Goal: Transaction & Acquisition: Book appointment/travel/reservation

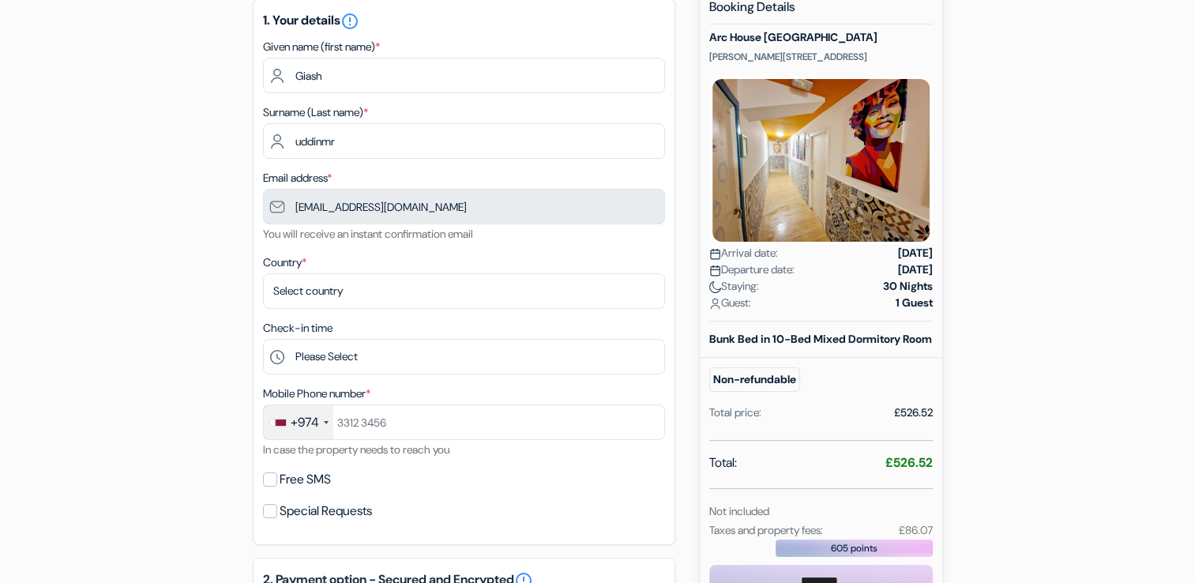
scroll to position [190, 0]
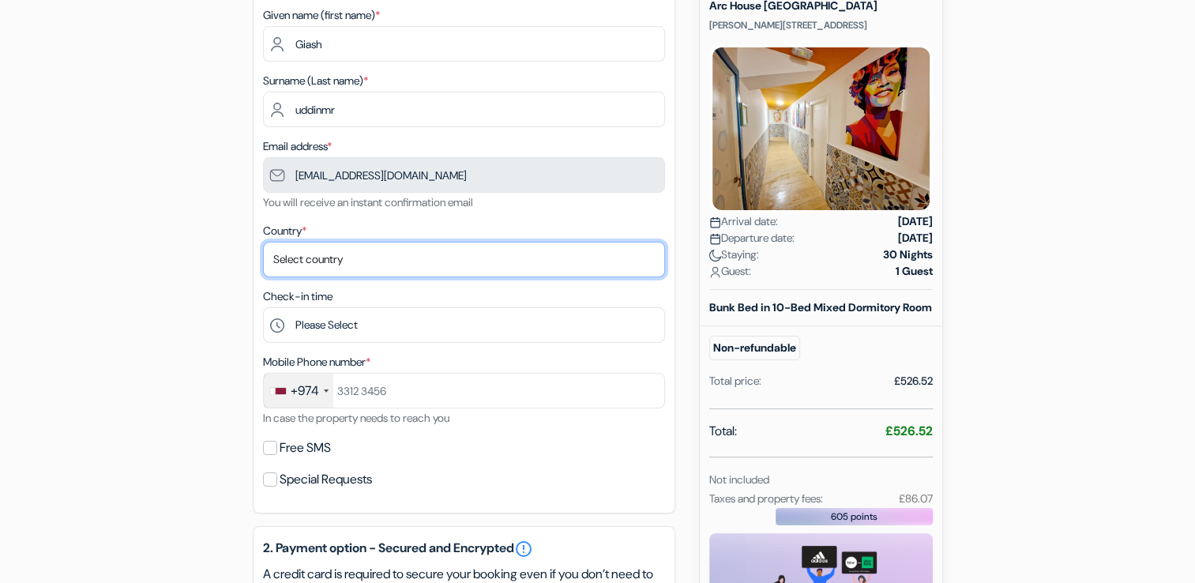
click at [415, 273] on select "Select country [GEOGRAPHIC_DATA] [GEOGRAPHIC_DATA] [GEOGRAPHIC_DATA] [GEOGRAPHI…" at bounding box center [464, 260] width 402 height 36
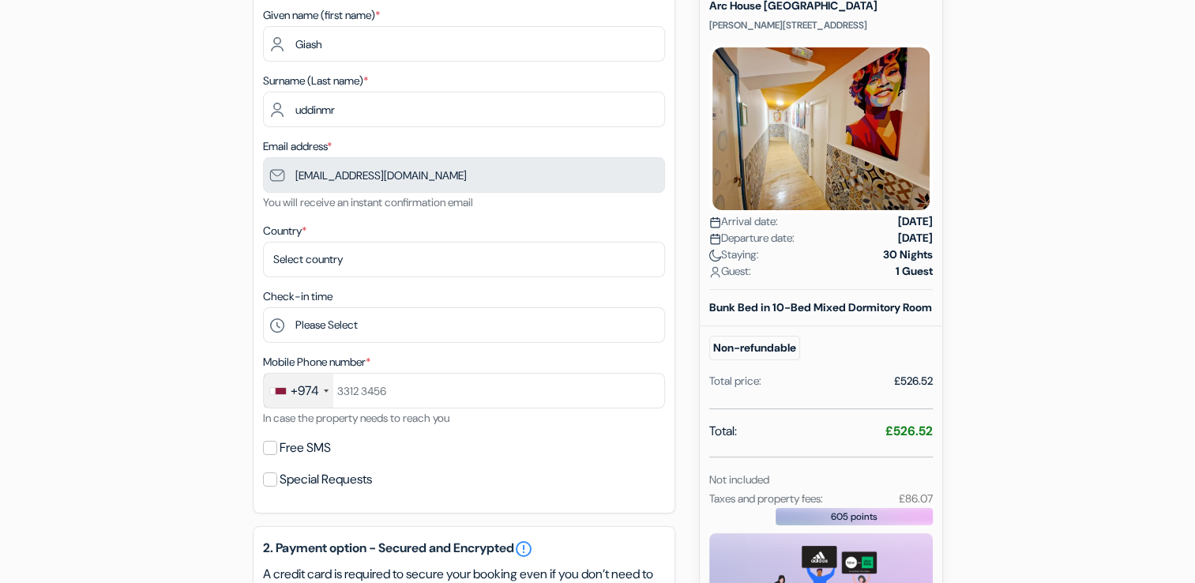
click at [122, 250] on div "add_box Arc House Barcelona Buenaventura Muñoz 16, Barcelona, Spain Property De…" at bounding box center [598, 524] width 1043 height 1141
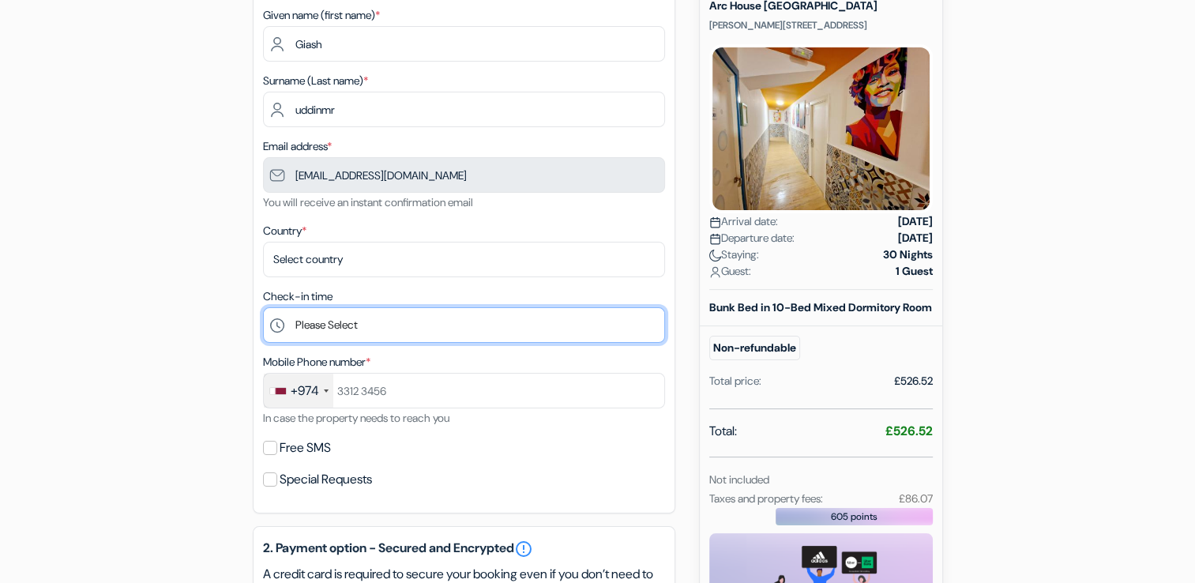
click at [316, 333] on select "Please Select 15:00 16:00 17:00 18:00 19:00 20:00 21:00 22:00" at bounding box center [464, 325] width 402 height 36
select select "15"
click at [263, 308] on select "Please Select 15:00 16:00 17:00 18:00 19:00 20:00 21:00 22:00" at bounding box center [464, 325] width 402 height 36
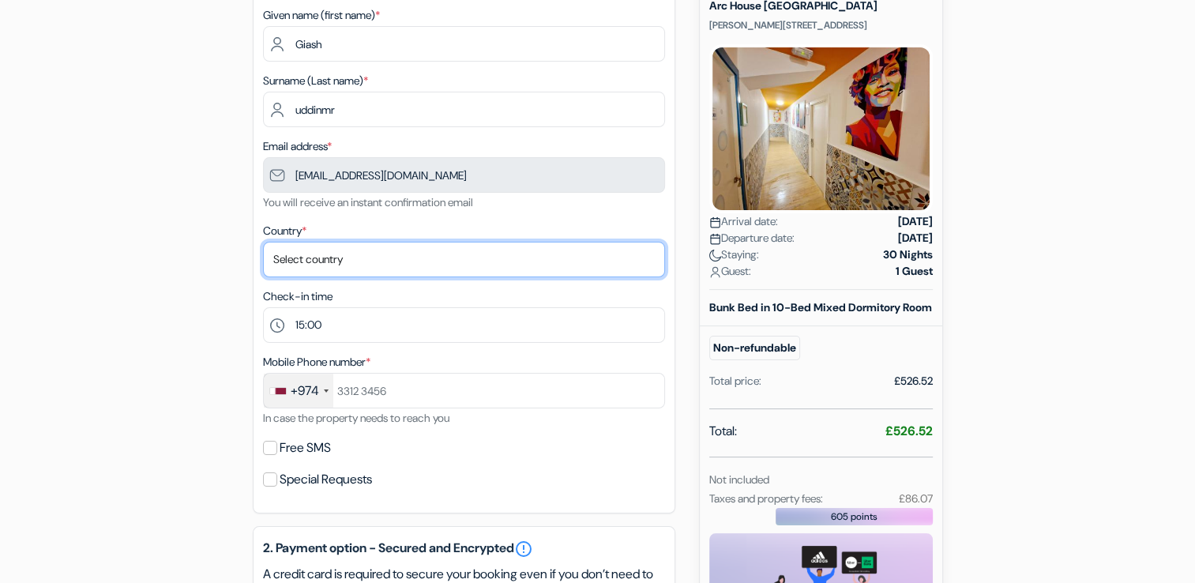
click at [341, 262] on select "Select country [GEOGRAPHIC_DATA] [GEOGRAPHIC_DATA] [GEOGRAPHIC_DATA] [GEOGRAPHI…" at bounding box center [464, 260] width 402 height 36
select select "qa"
click at [314, 249] on select "Select country [GEOGRAPHIC_DATA] [GEOGRAPHIC_DATA] [GEOGRAPHIC_DATA] [GEOGRAPHI…" at bounding box center [464, 260] width 402 height 36
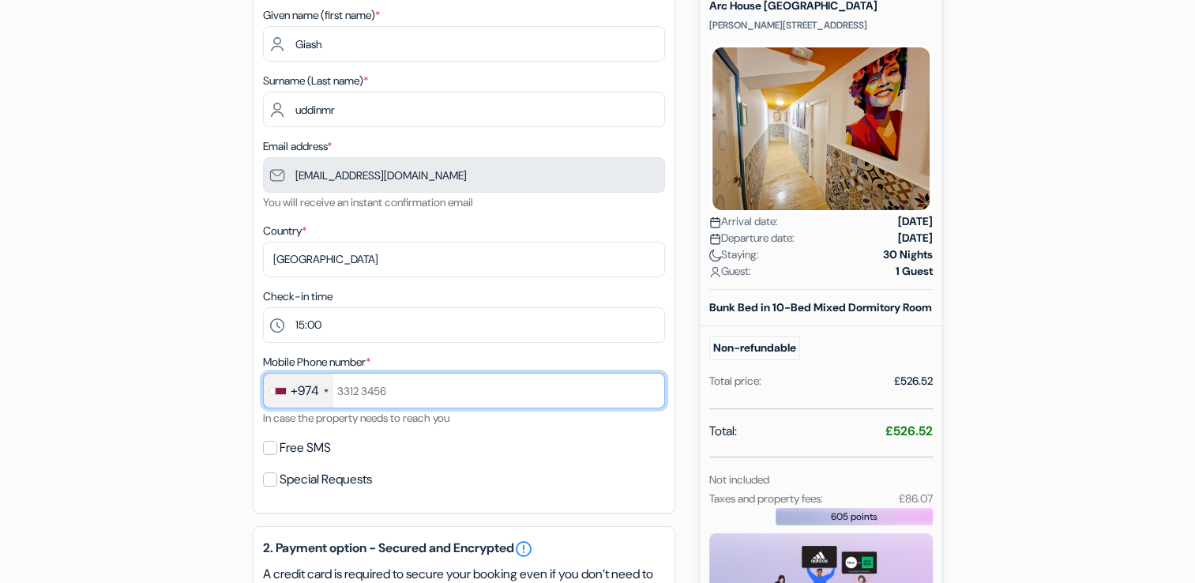
click at [344, 390] on input "text" at bounding box center [464, 391] width 402 height 36
type input "50626299"
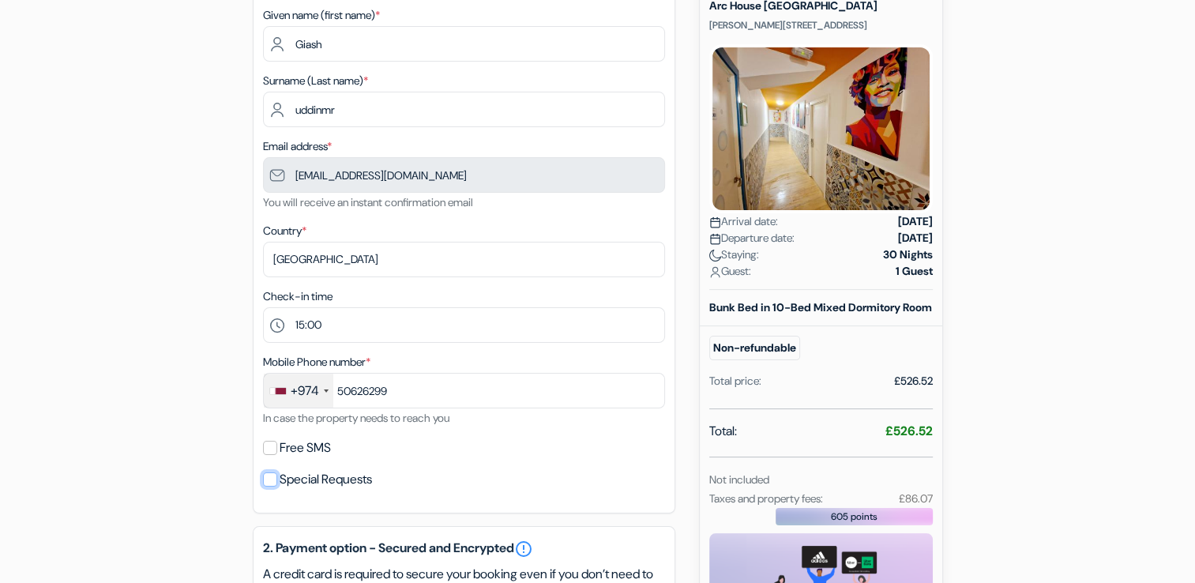
click at [274, 476] on input "Special Requests" at bounding box center [270, 479] width 14 height 14
checkbox input "true"
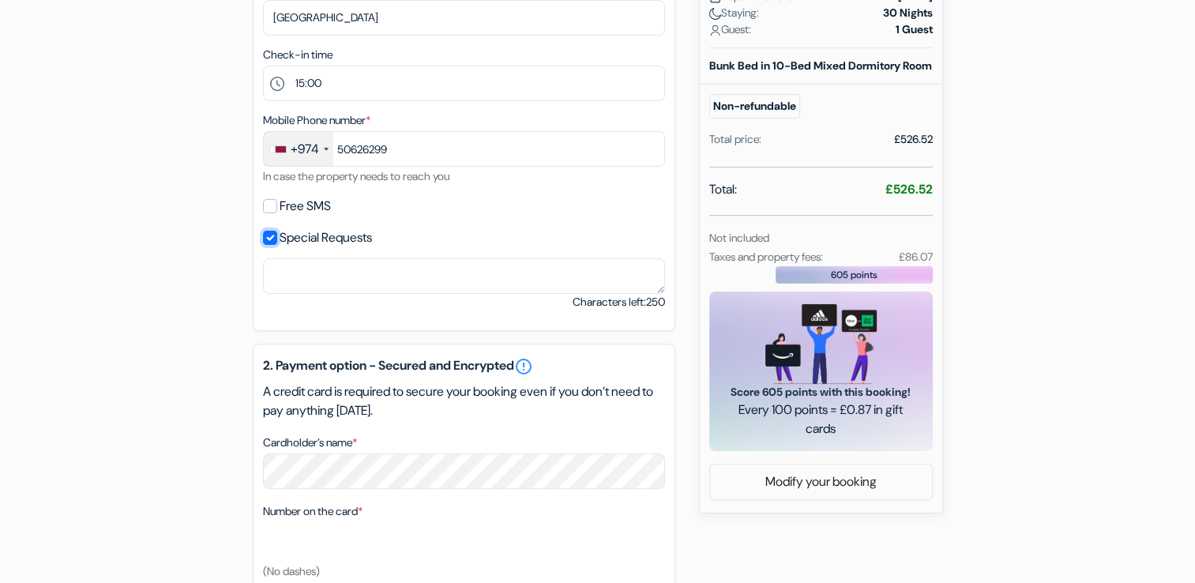
scroll to position [452, 0]
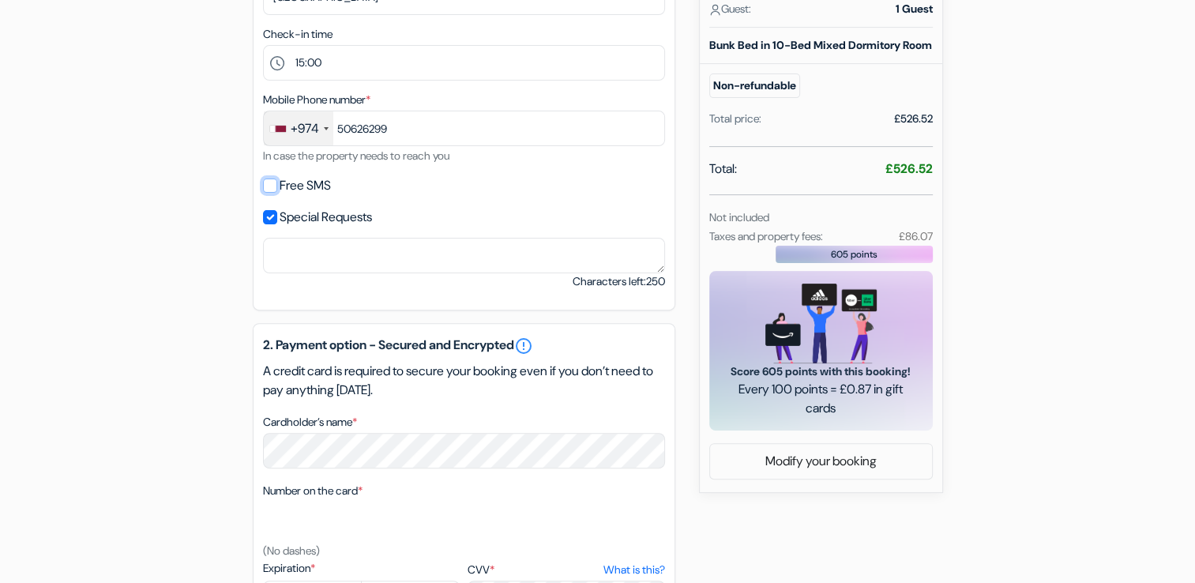
click at [273, 182] on input "Free SMS" at bounding box center [270, 186] width 14 height 14
checkbox input "true"
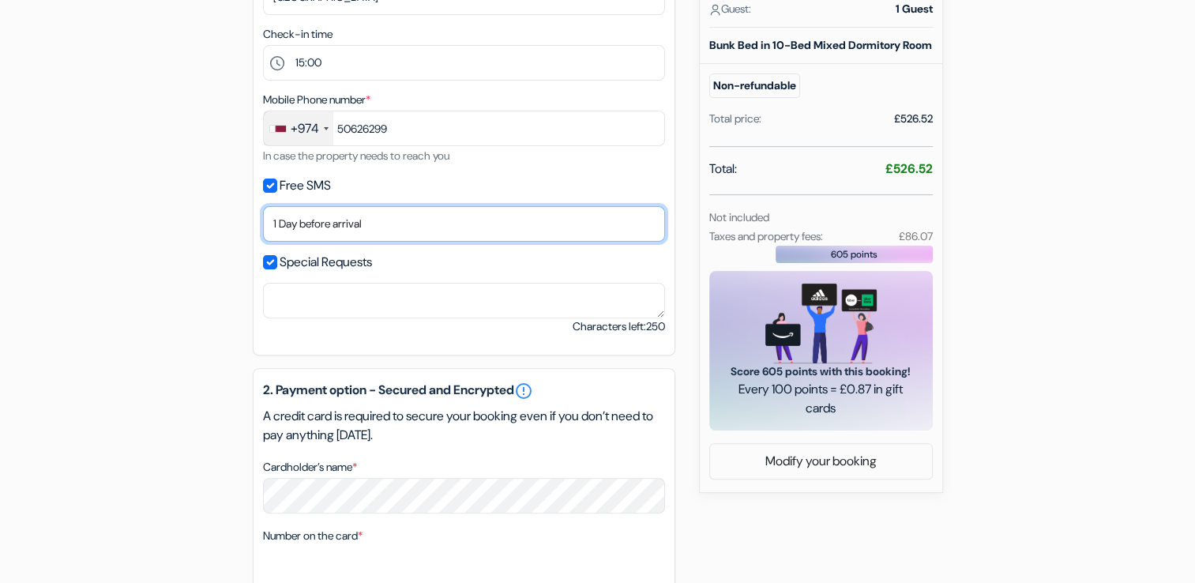
click at [408, 220] on select "No thank you Send now Arrival day 1 Day before arrival 2 Days before arrival 3 …" at bounding box center [464, 224] width 402 height 36
select select "now"
click at [263, 207] on select "No thank you Send now Arrival day 1 Day before arrival 2 Days before arrival 3 …" at bounding box center [464, 224] width 402 height 36
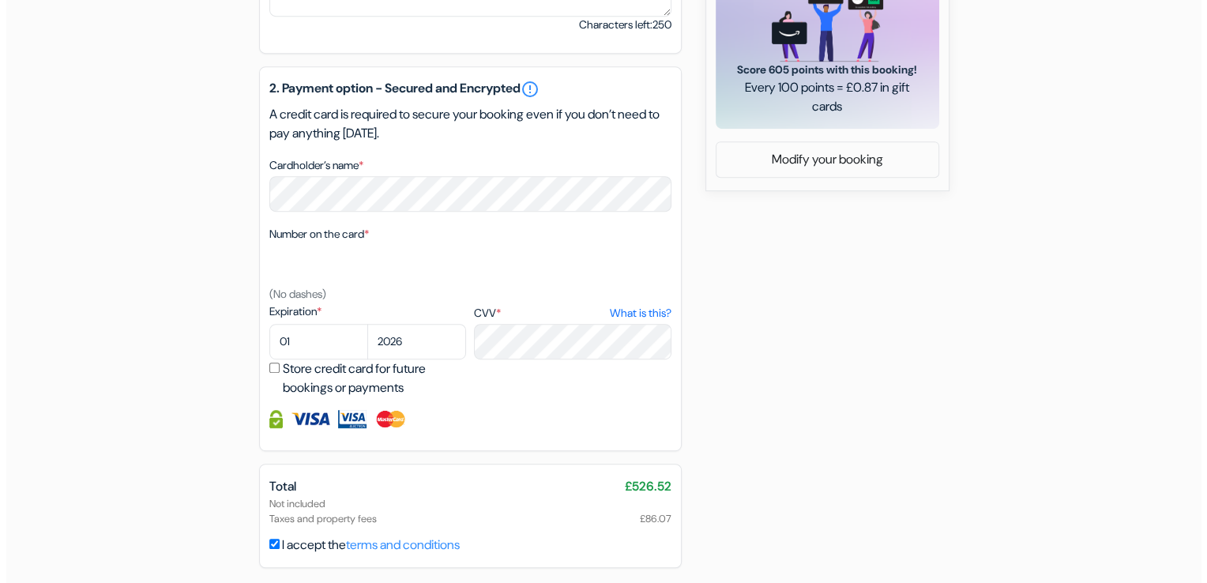
scroll to position [778, 0]
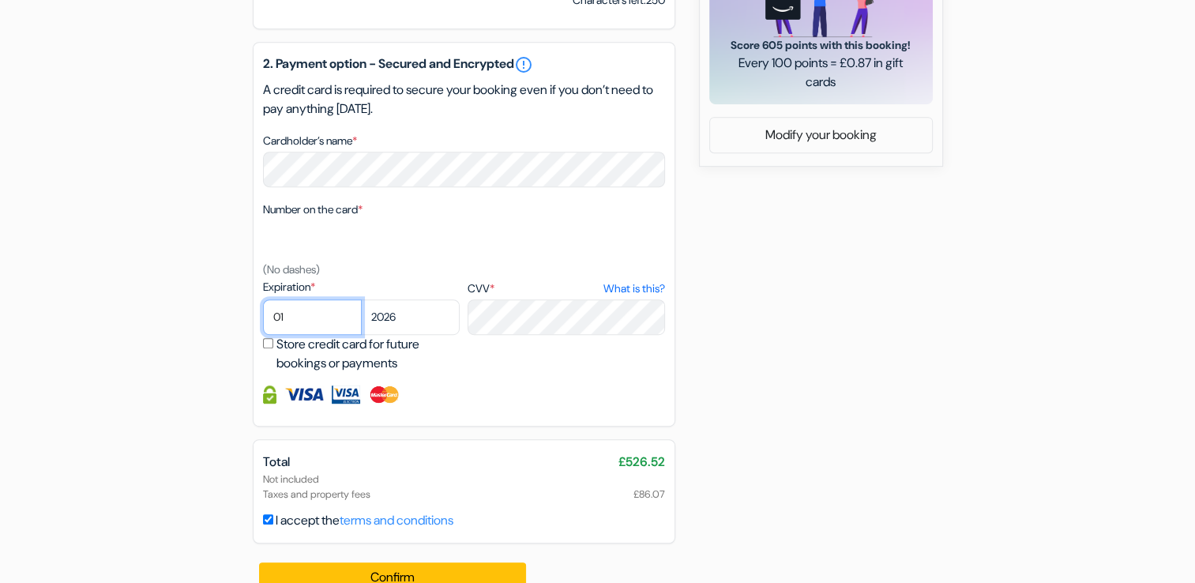
select select "11"
select select "2028"
click at [385, 524] on link "terms and conditions" at bounding box center [397, 520] width 114 height 17
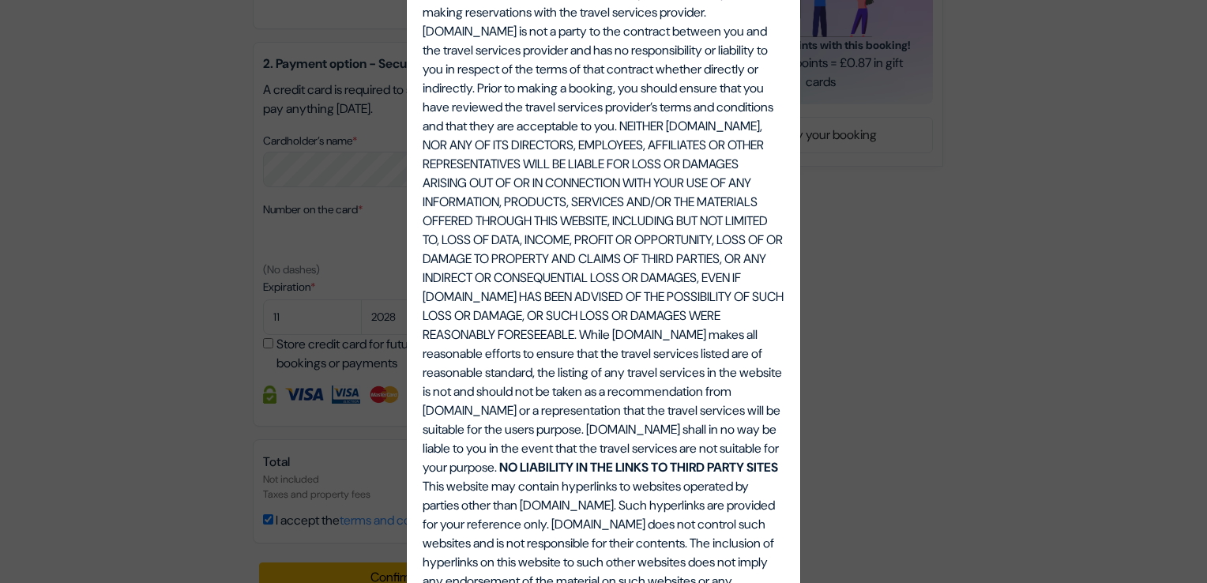
scroll to position [2683, 0]
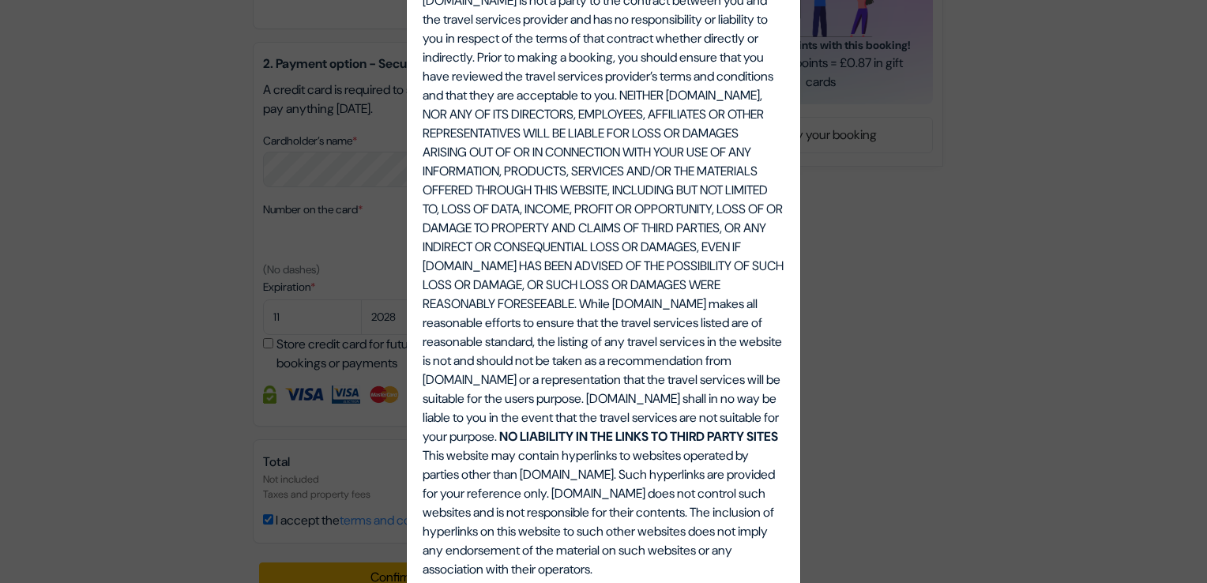
click at [989, 375] on div "Terms, Conditions and Notices. Terms, Conditions and Notices. THIS AGREEMENT is…" at bounding box center [603, 291] width 1207 height 583
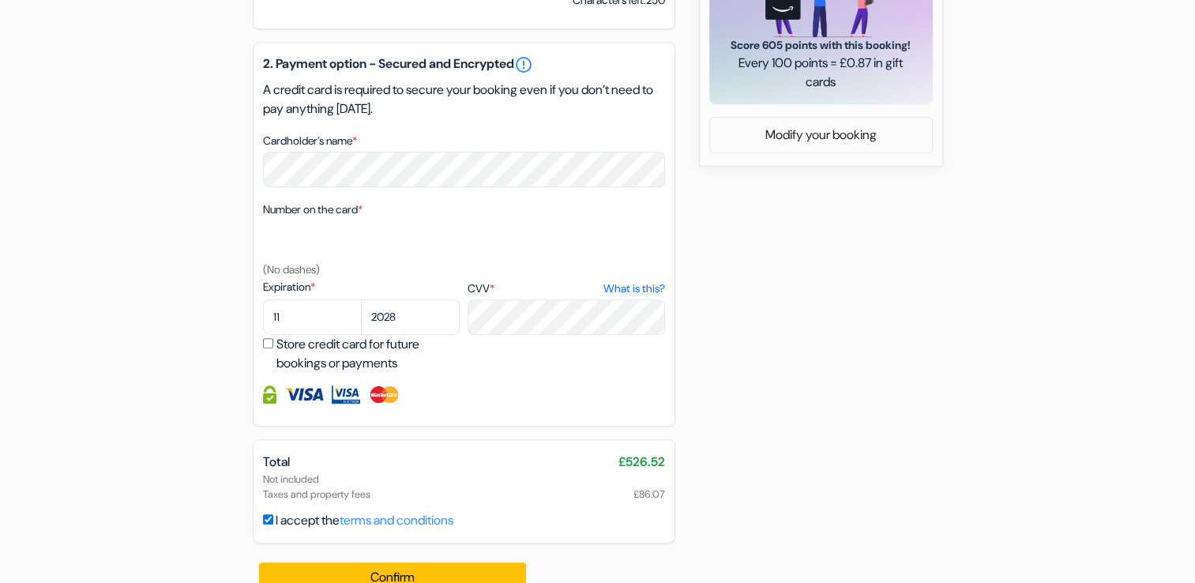
click at [382, 520] on link "terms and conditions" at bounding box center [397, 520] width 114 height 17
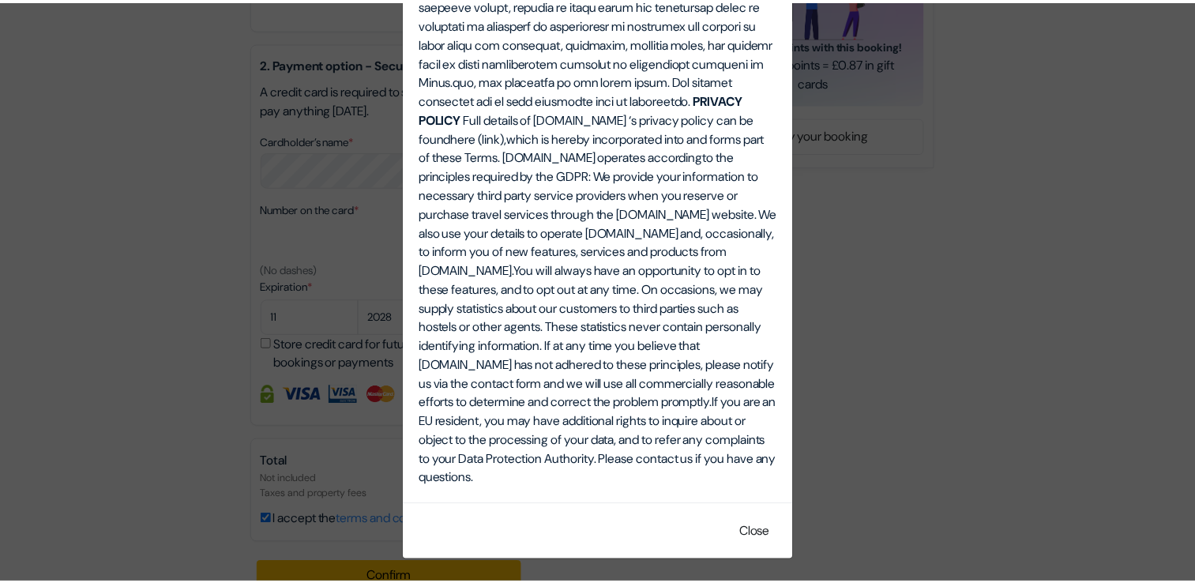
scroll to position [5414, 0]
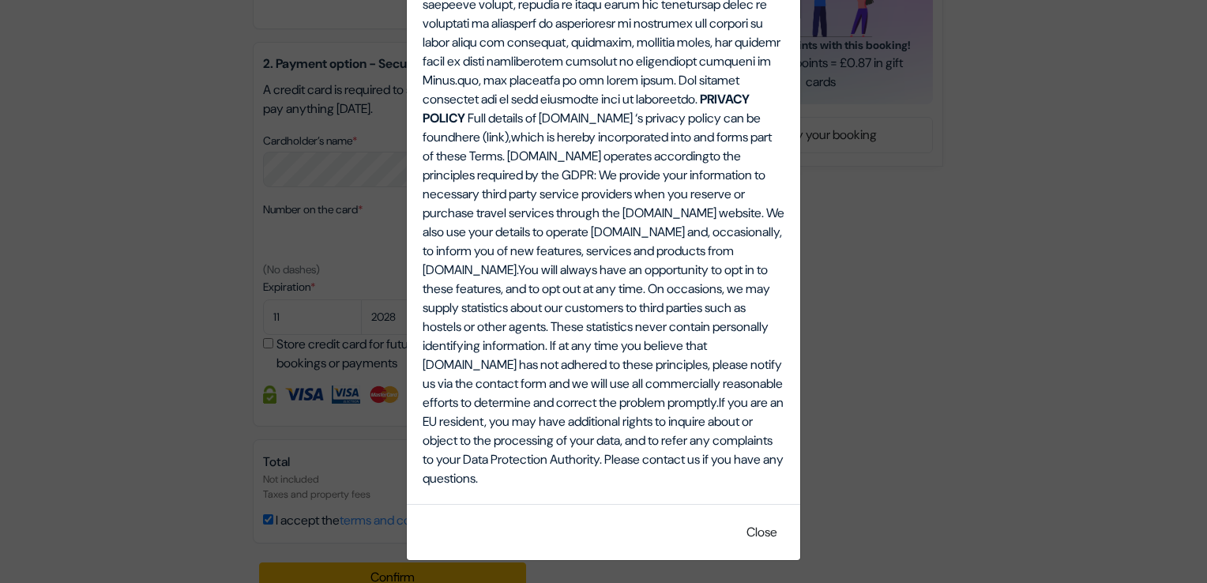
click at [1058, 288] on div "Terms, Conditions and Notices. Terms, Conditions and Notices. THIS AGREEMENT is…" at bounding box center [603, 291] width 1207 height 583
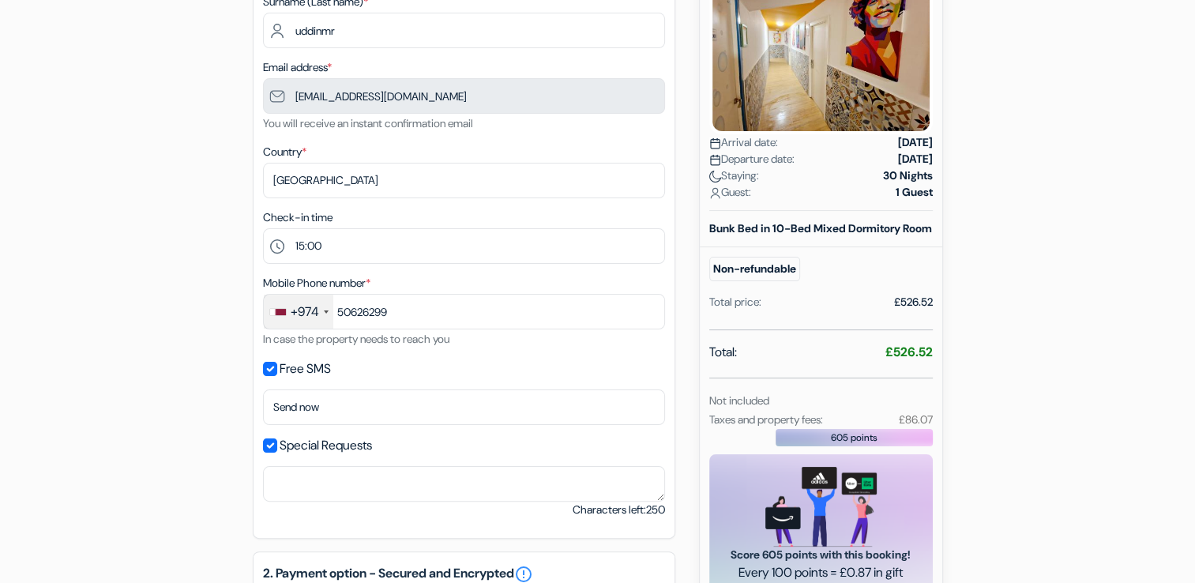
scroll to position [0, 0]
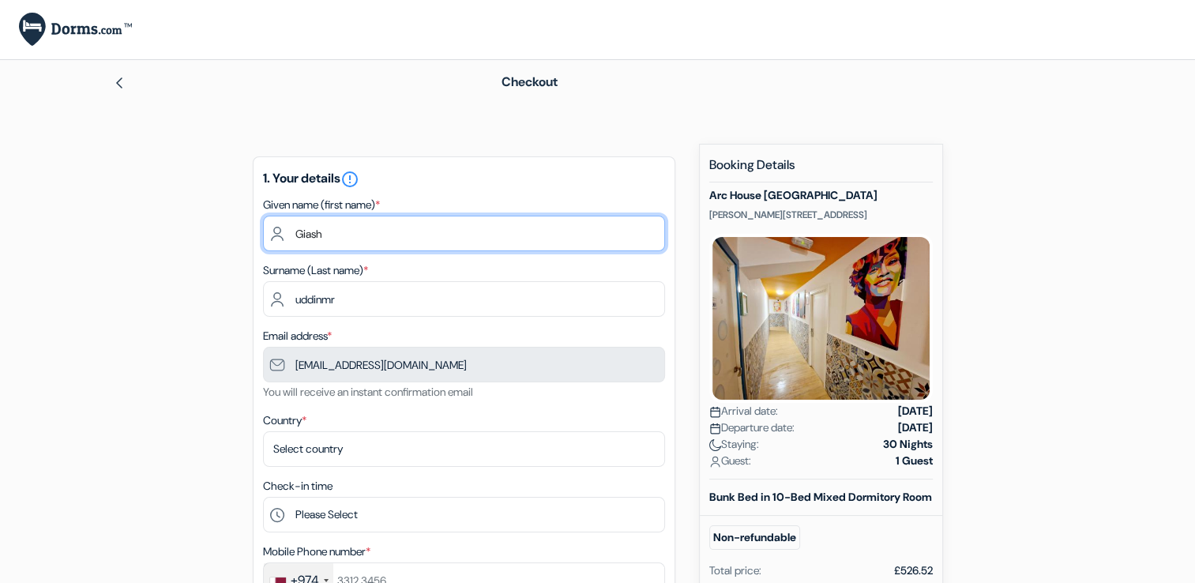
click at [410, 218] on input "Giash" at bounding box center [464, 234] width 402 height 36
type input "G"
type input "[PERSON_NAME]"
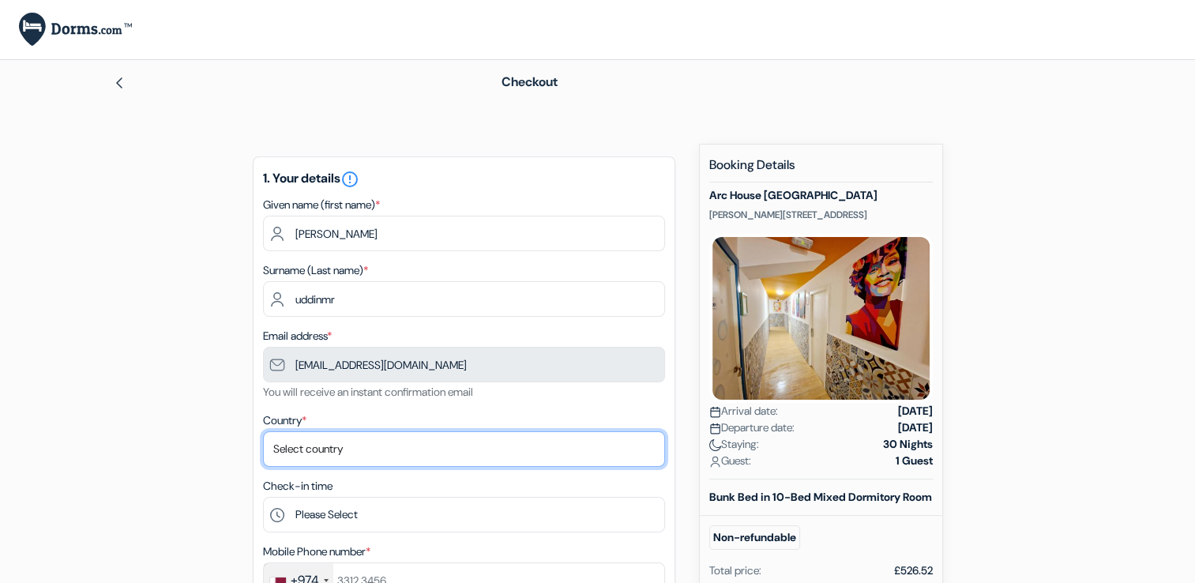
select select "qa"
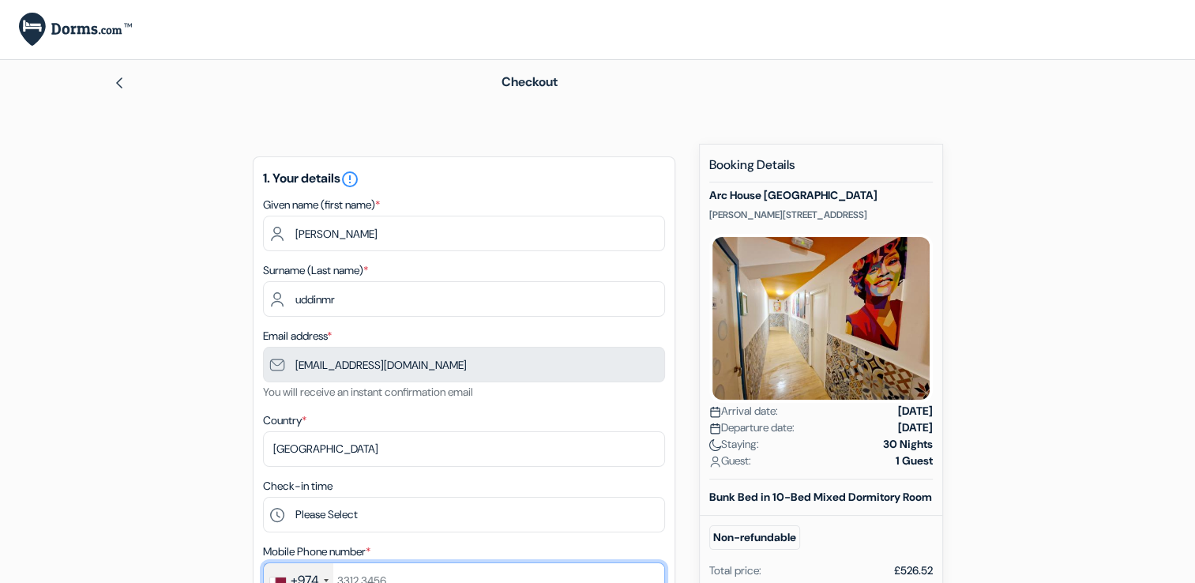
type input "998823096"
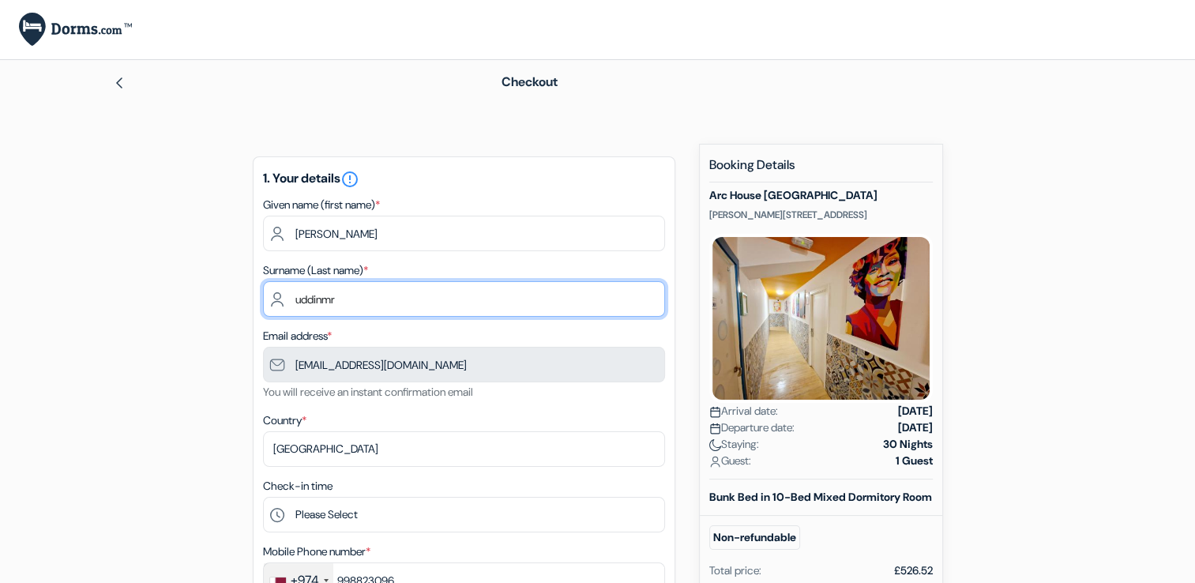
click at [353, 295] on input "uddinmr" at bounding box center [464, 299] width 402 height 36
type input "u"
type input "[PERSON_NAME]"
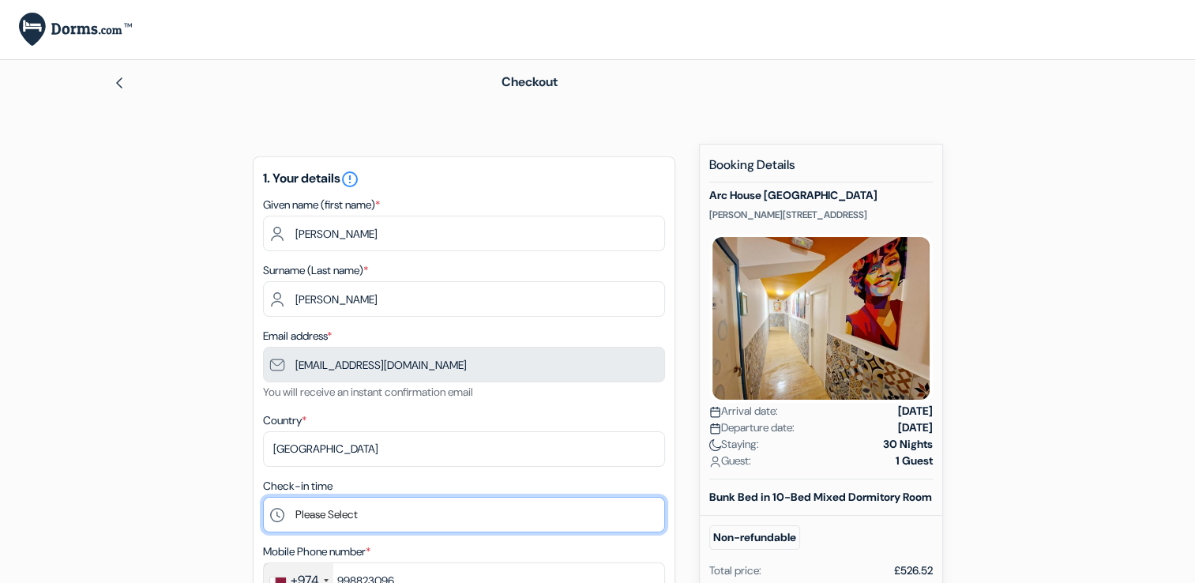
click at [379, 505] on select "Please Select 15:00 16:00 17:00 18:00 19:00 20:00 21:00 22:00" at bounding box center [464, 515] width 402 height 36
select select "22"
click at [263, 498] on select "Please Select 15:00 16:00 17:00 18:00 19:00 20:00 21:00 22:00" at bounding box center [464, 515] width 402 height 36
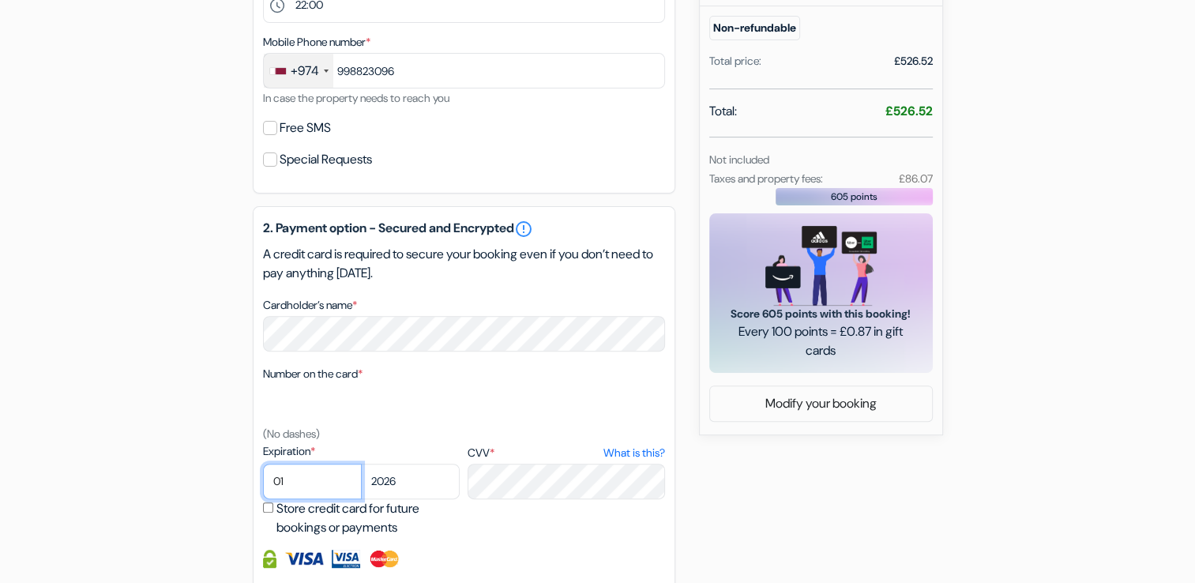
click at [322, 488] on select "01 02 03 04 05 06 07 08 09 10 11 12" at bounding box center [312, 482] width 99 height 36
select select "12"
click at [263, 465] on select "01 02 03 04 05 06 07 08 09 10 11 12" at bounding box center [312, 482] width 99 height 36
click at [398, 499] on select "2025 2026 2027 2028 2029 2030 2031 2032 2033 2034 2035 2036 2037 2038 2039 2040…" at bounding box center [410, 482] width 99 height 36
select select "2028"
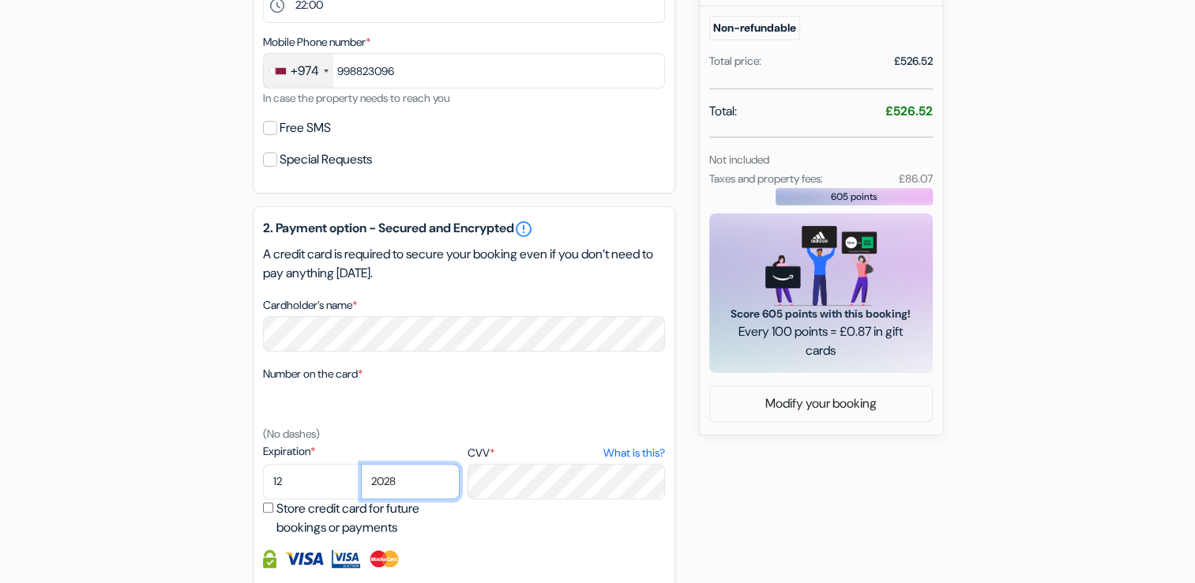
click at [361, 465] on select "2025 2026 2027 2028 2029 2030 2031 2032 2033 2034 2035 2036 2037 2038 2039 2040…" at bounding box center [410, 482] width 99 height 36
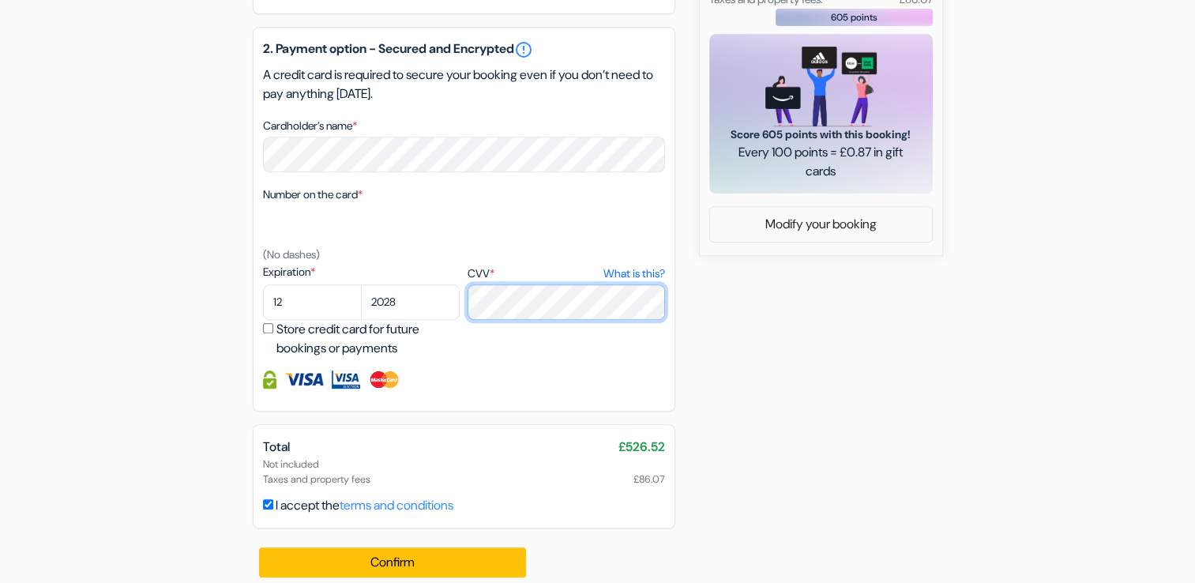
scroll to position [704, 0]
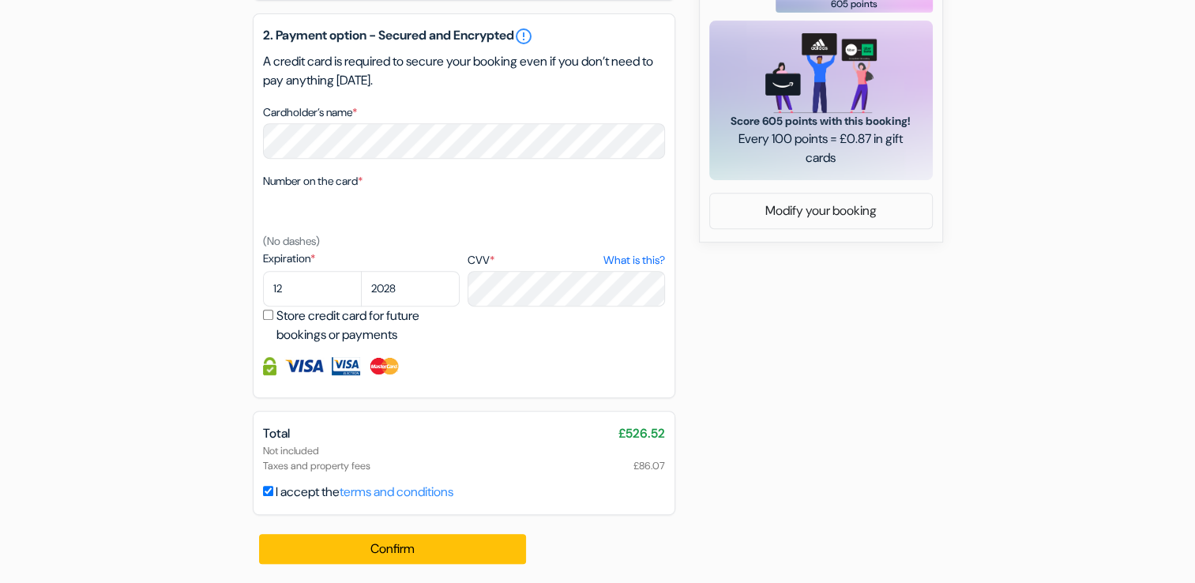
click at [265, 313] on input "Store credit card for future bookings or payments" at bounding box center [268, 315] width 10 height 10
checkbox input "true"
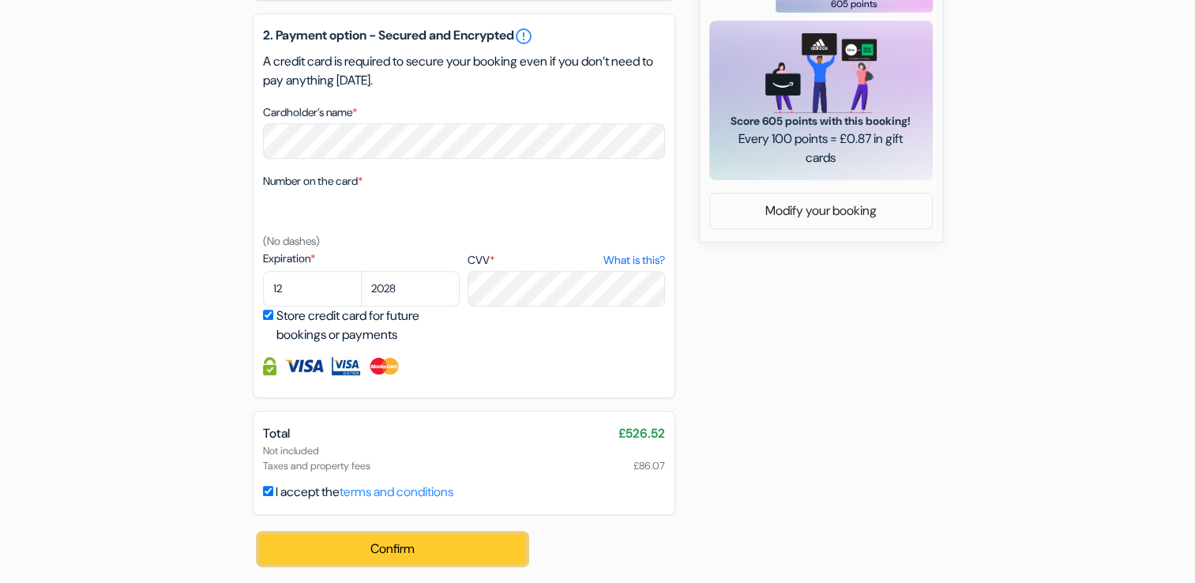
click at [436, 542] on button "Confirm Loading..." at bounding box center [393, 549] width 268 height 30
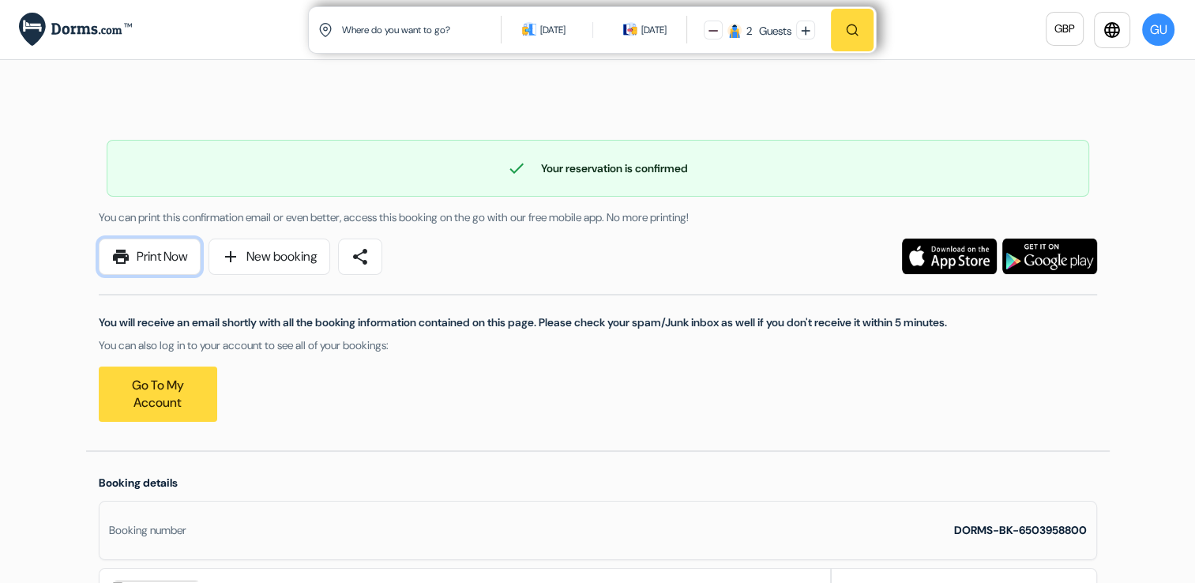
click at [141, 253] on link "print Print Now" at bounding box center [150, 257] width 102 height 36
